Goal: Navigation & Orientation: Find specific page/section

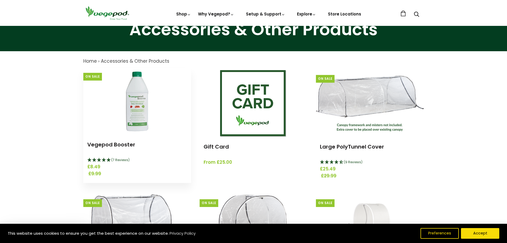
scroll to position [27, 0]
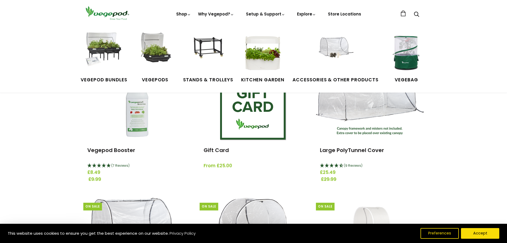
click at [185, 14] on link "Shop" at bounding box center [183, 21] width 15 height 21
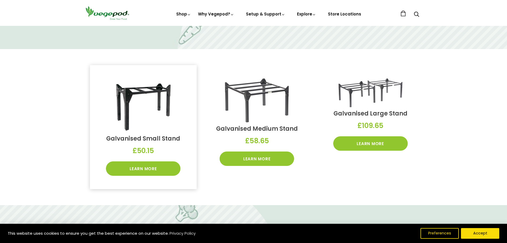
scroll to position [533, 0]
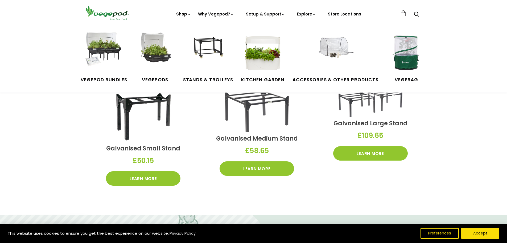
click at [181, 14] on link "Shop" at bounding box center [183, 21] width 15 height 21
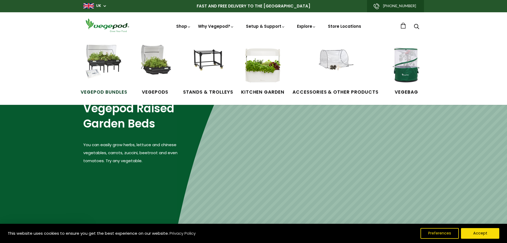
click at [104, 62] on img at bounding box center [104, 65] width 40 height 40
